Goal: Task Accomplishment & Management: Use online tool/utility

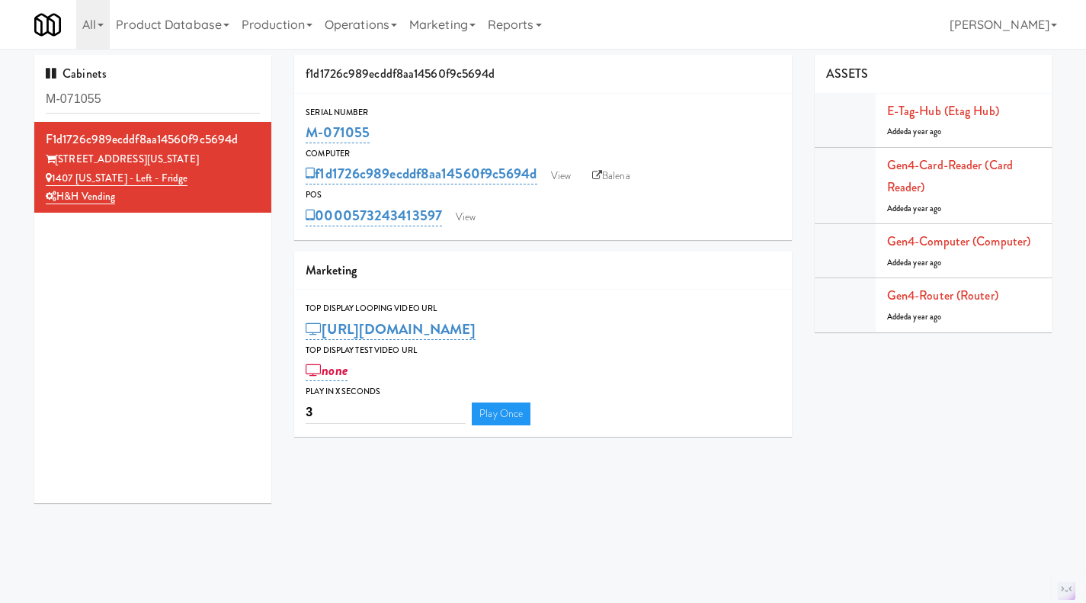
scroll to position [1, 0]
click at [143, 104] on input "M-071055" at bounding box center [153, 99] width 214 height 28
click at [145, 102] on input "M-071055" at bounding box center [153, 99] width 214 height 28
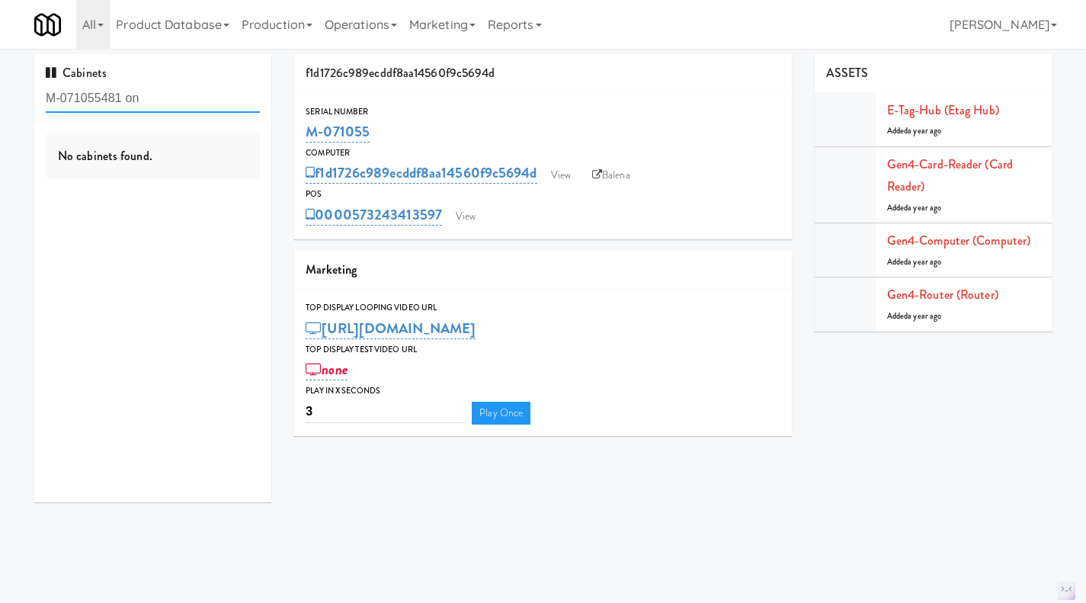
drag, startPoint x: 103, startPoint y: 98, endPoint x: -36, endPoint y: 97, distance: 138.8
click at [0, 97] on html "Okay Okay Select date: previous 2025-Sep next Su Mo Tu We Th Fr Sa 31 1 2 3 4 5…" at bounding box center [543, 300] width 1086 height 603
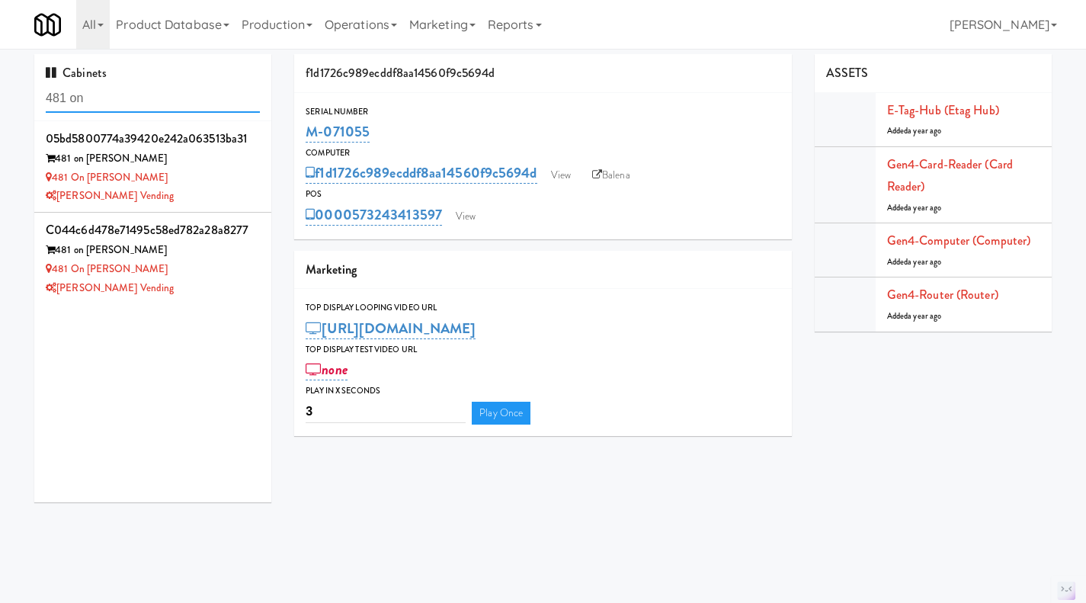
type input "481 on"
click at [240, 175] on div "481 on [PERSON_NAME]" at bounding box center [153, 177] width 214 height 19
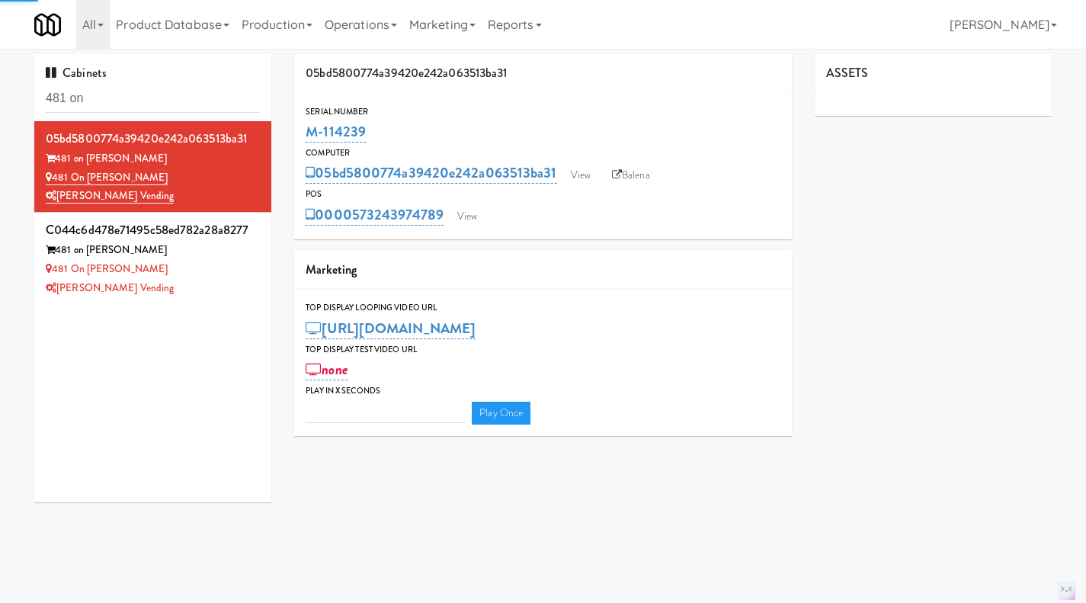
type input "3"
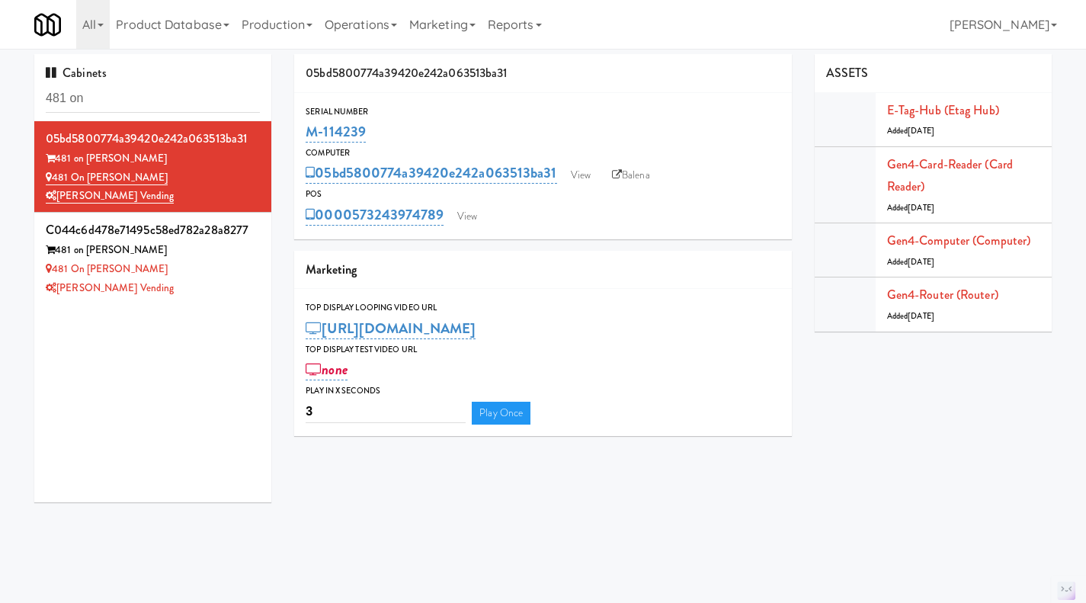
drag, startPoint x: 355, startPoint y: 133, endPoint x: 286, endPoint y: 132, distance: 69.4
click at [286, 132] on div "05bd5800774a39420e242a063513ba31 Serial Number M-114239 Computer 05bd5800774a39…" at bounding box center [543, 250] width 521 height 393
copy link "M-114239"
click at [196, 294] on div "[PERSON_NAME] Vending" at bounding box center [153, 288] width 214 height 19
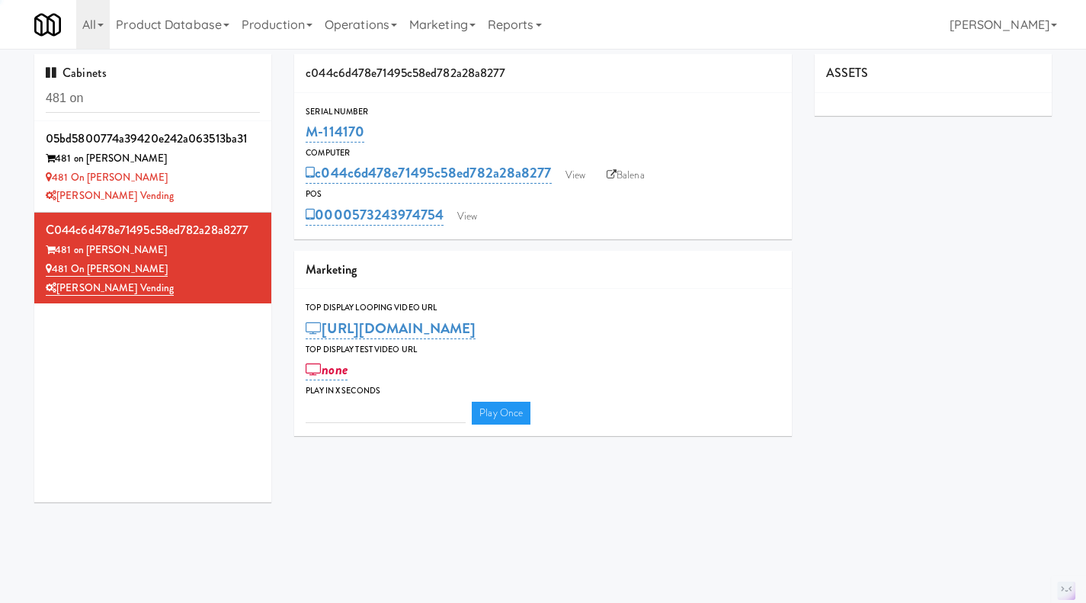
type input "3"
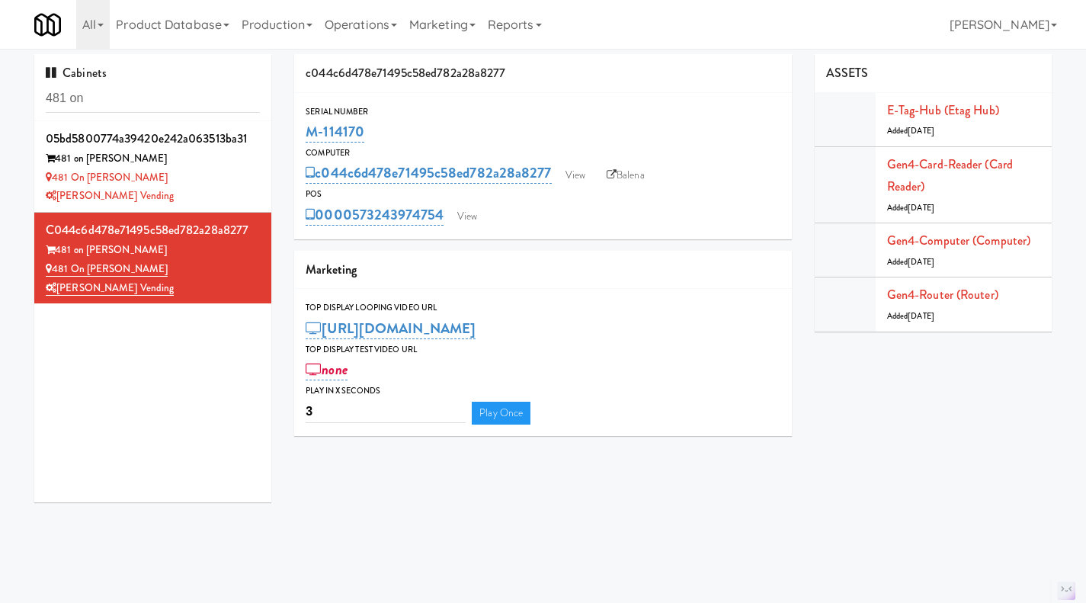
drag, startPoint x: 384, startPoint y: 136, endPoint x: 302, endPoint y: 134, distance: 82.4
click at [302, 134] on div "Serial Number M-114170" at bounding box center [543, 124] width 498 height 41
copy link "M-114170"
click at [153, 98] on input "481 on" at bounding box center [153, 99] width 214 height 28
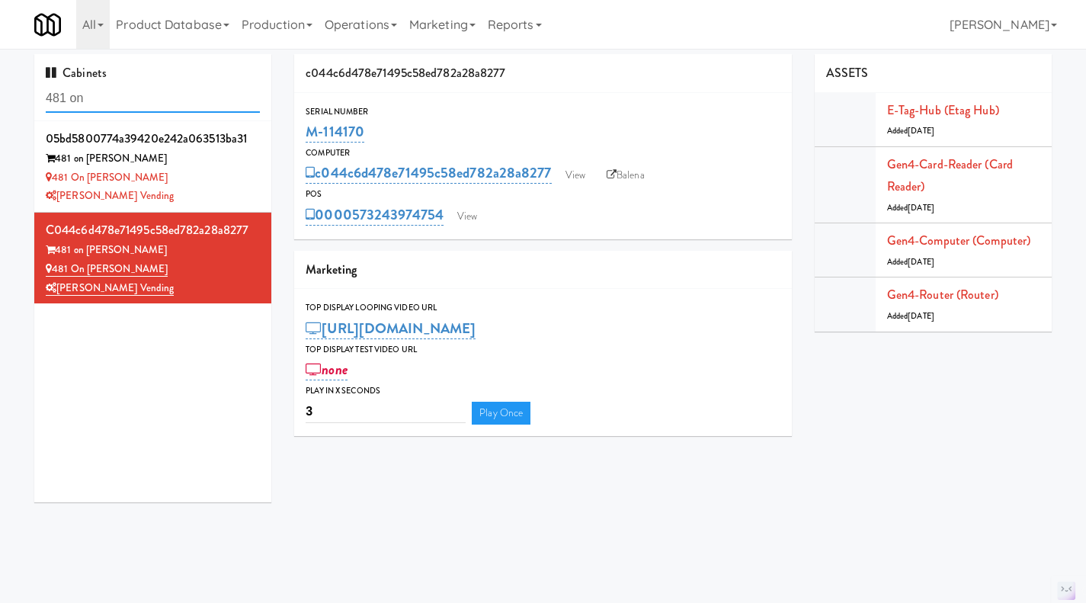
click at [153, 98] on input "481 on" at bounding box center [153, 99] width 214 height 28
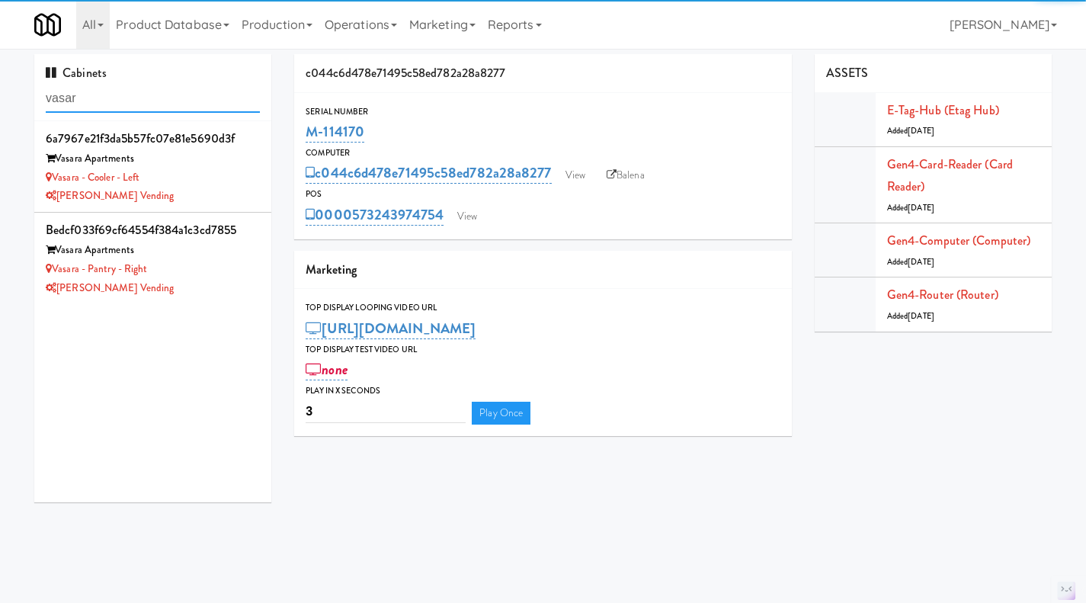
type input "vasar"
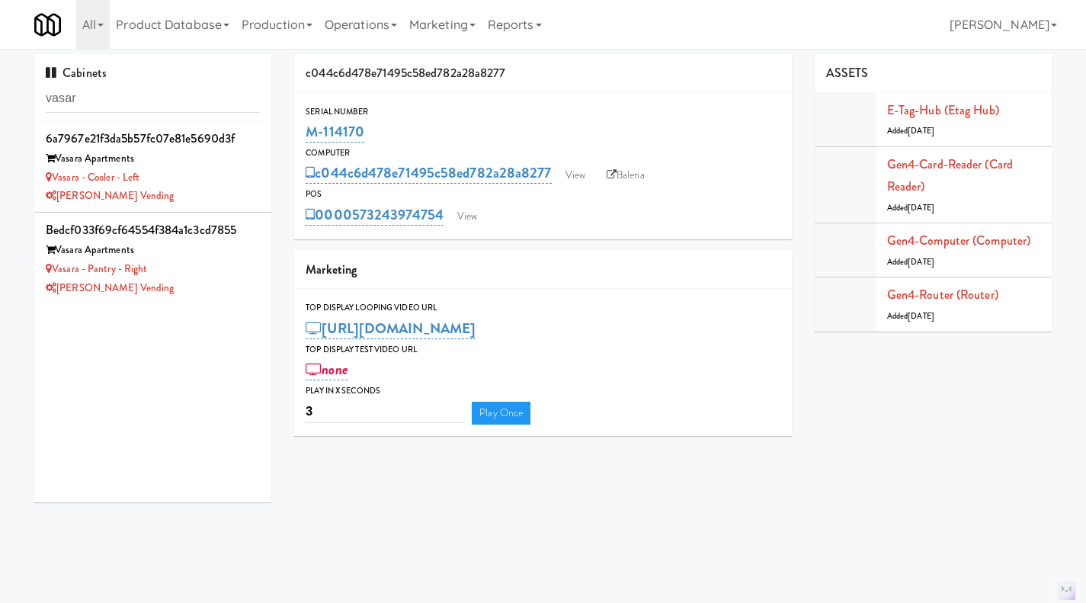
click at [211, 171] on div "Vasara - Cooler - Left" at bounding box center [153, 177] width 214 height 19
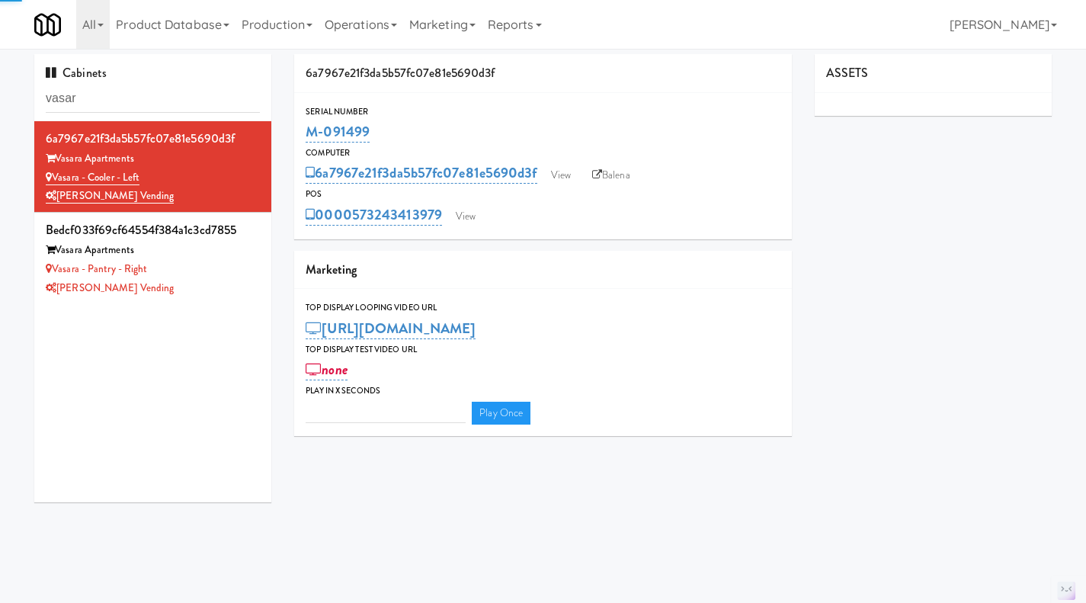
type input "3"
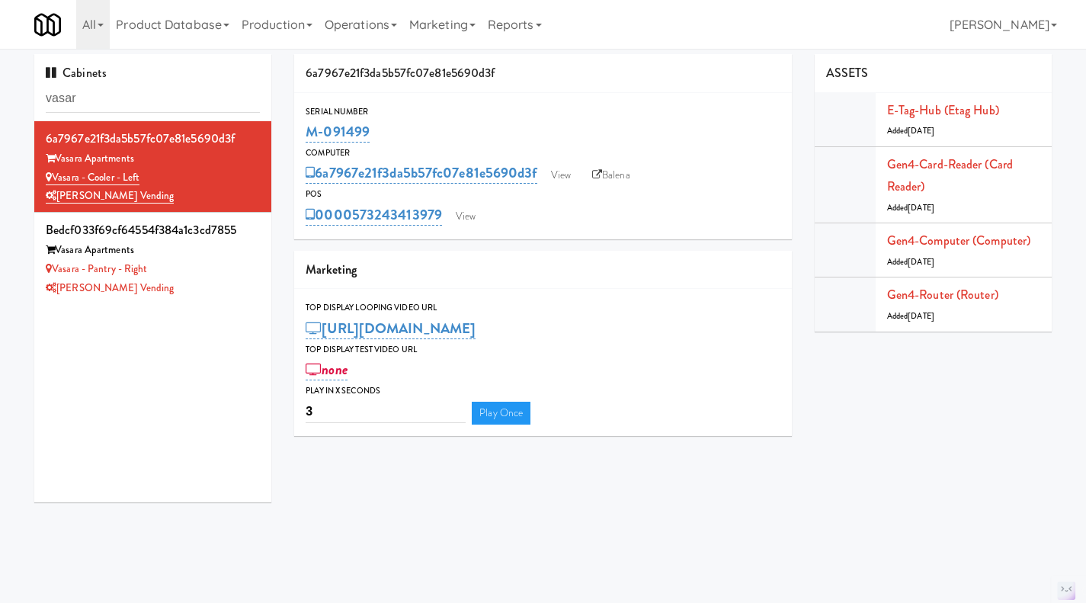
drag, startPoint x: 353, startPoint y: 123, endPoint x: 309, endPoint y: 124, distance: 44.2
click at [309, 124] on div "M-091499" at bounding box center [543, 132] width 475 height 26
copy link "M-091499"
click at [223, 267] on div "Vasara - Pantry - Right" at bounding box center [153, 269] width 214 height 19
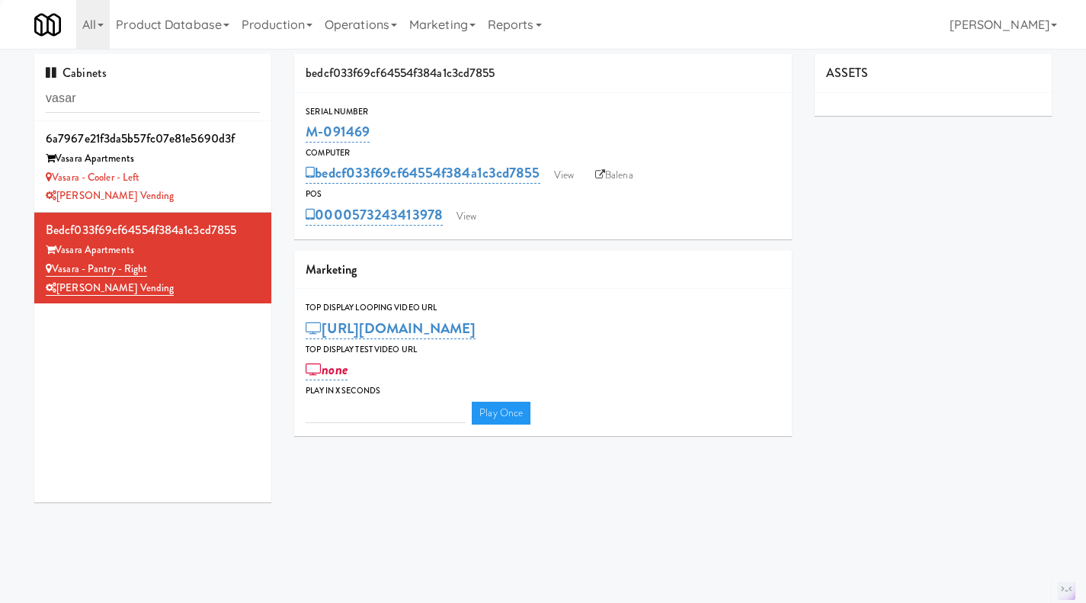
type input "3"
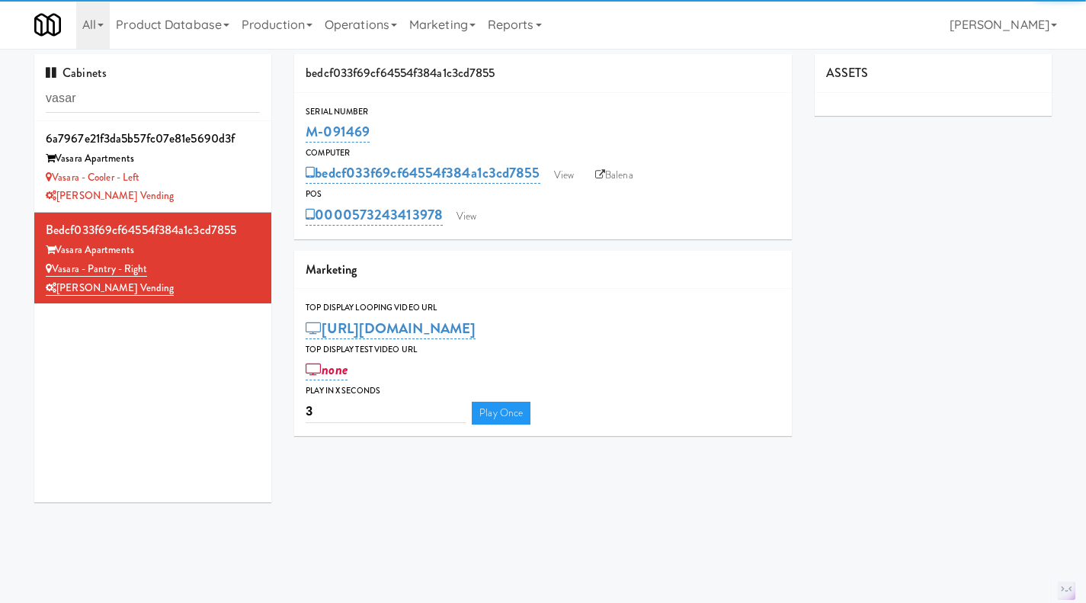
drag, startPoint x: 387, startPoint y: 130, endPoint x: 303, endPoint y: 140, distance: 84.4
click at [303, 140] on div "Serial Number M-091469" at bounding box center [543, 124] width 498 height 41
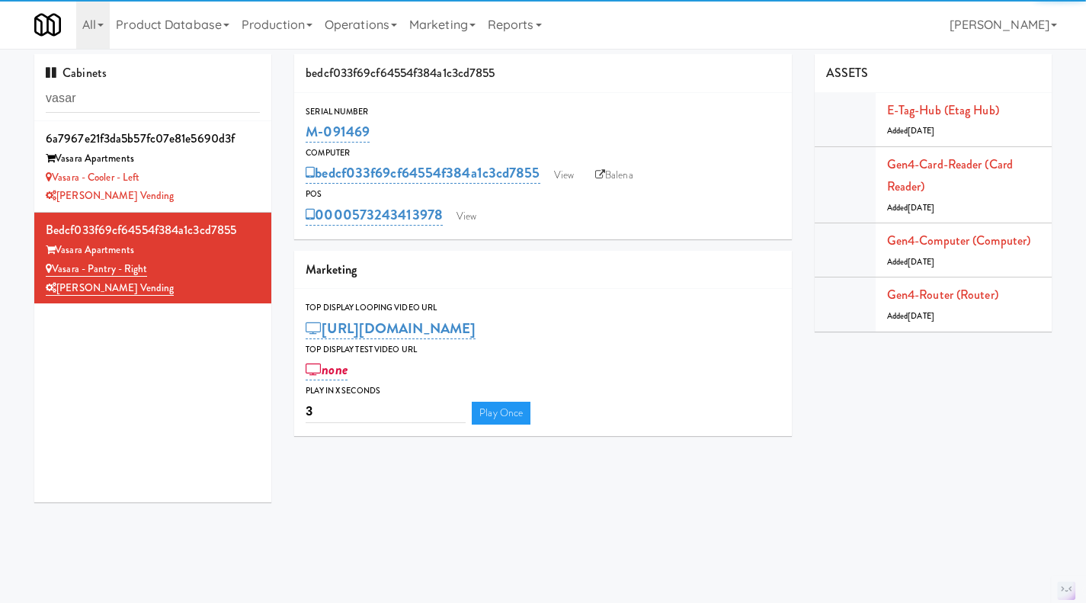
copy link "M-091469"
